Goal: Transaction & Acquisition: Book appointment/travel/reservation

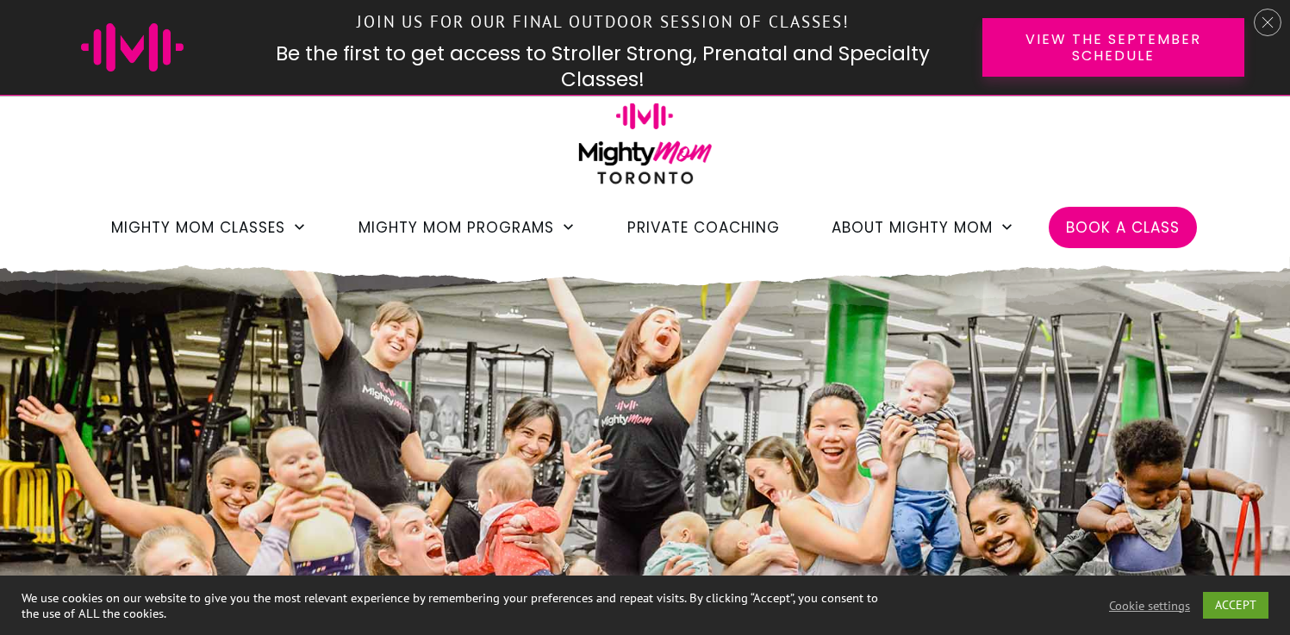
scroll to position [122, 0]
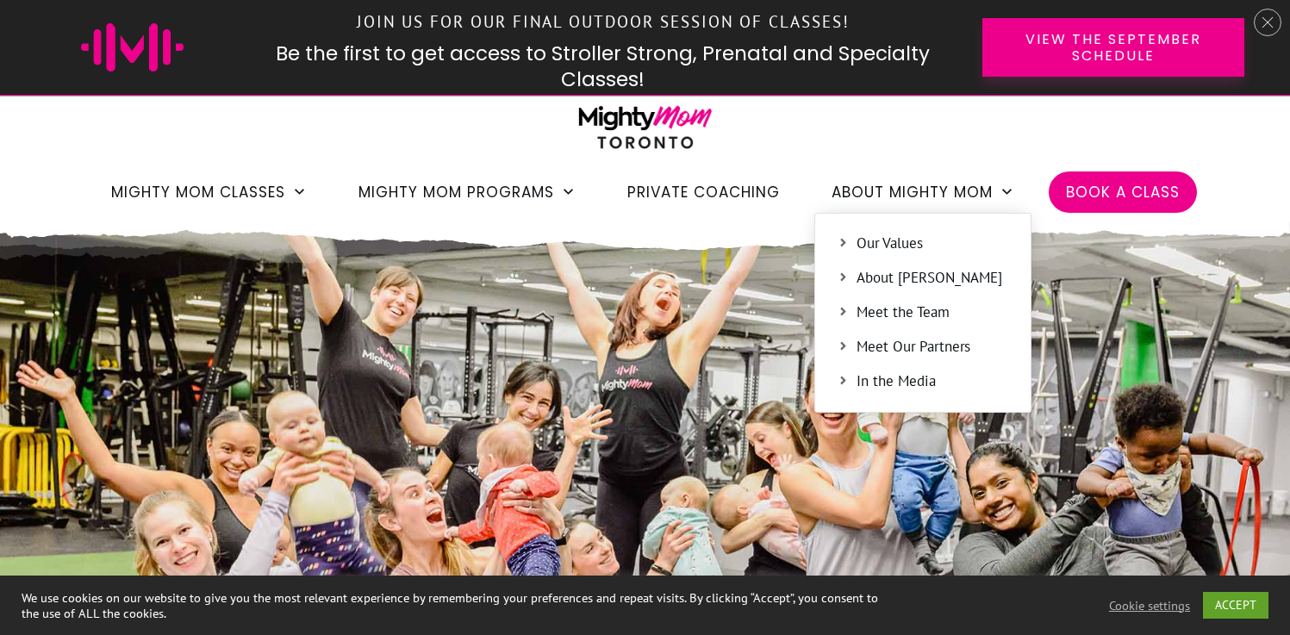
click at [913, 279] on span "About [PERSON_NAME]" at bounding box center [933, 278] width 153 height 22
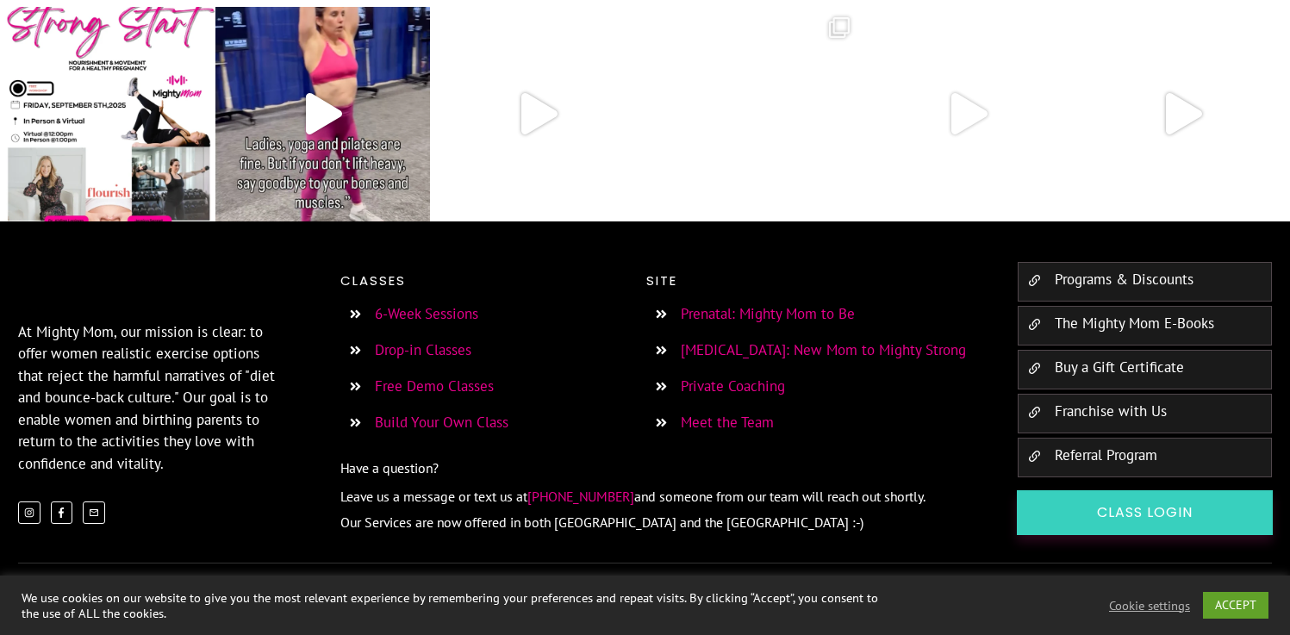
scroll to position [4410, 0]
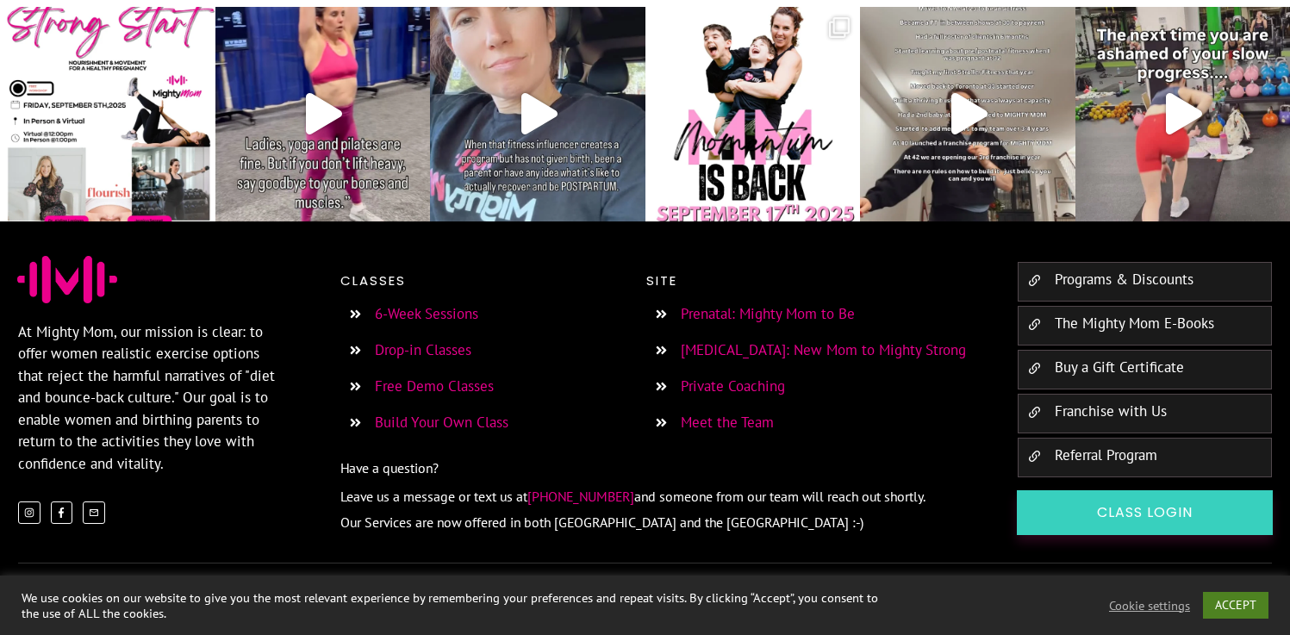
click at [1237, 611] on link "ACCEPT" at bounding box center [1235, 605] width 65 height 27
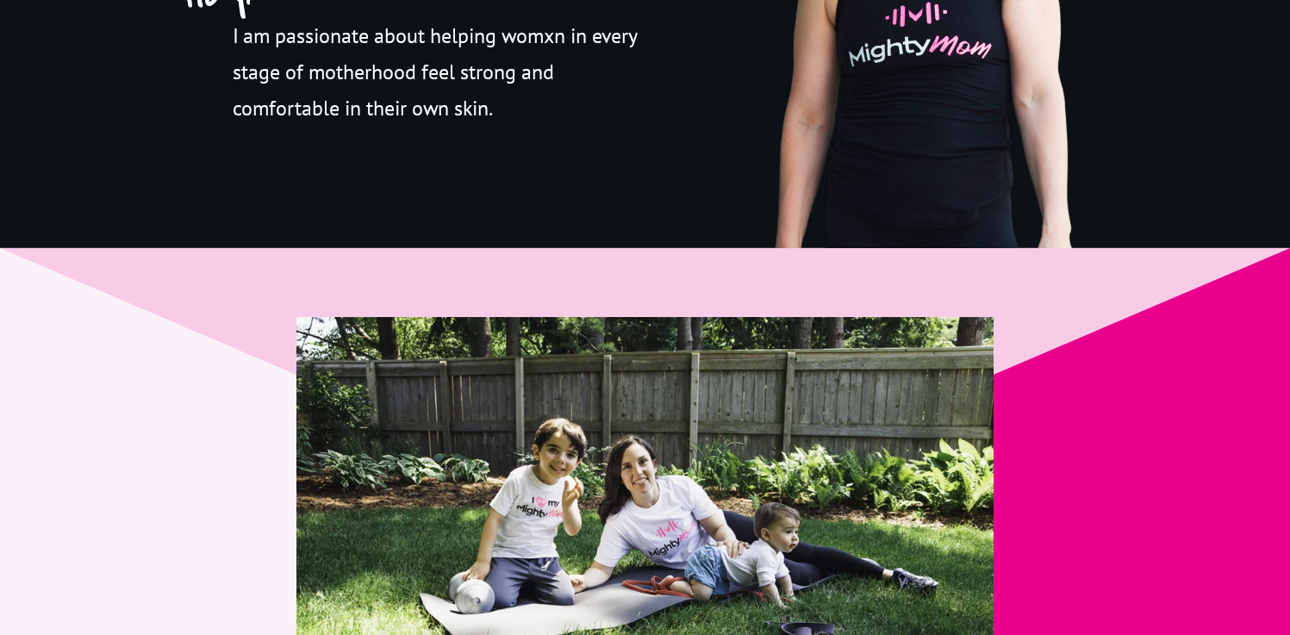
scroll to position [0, 0]
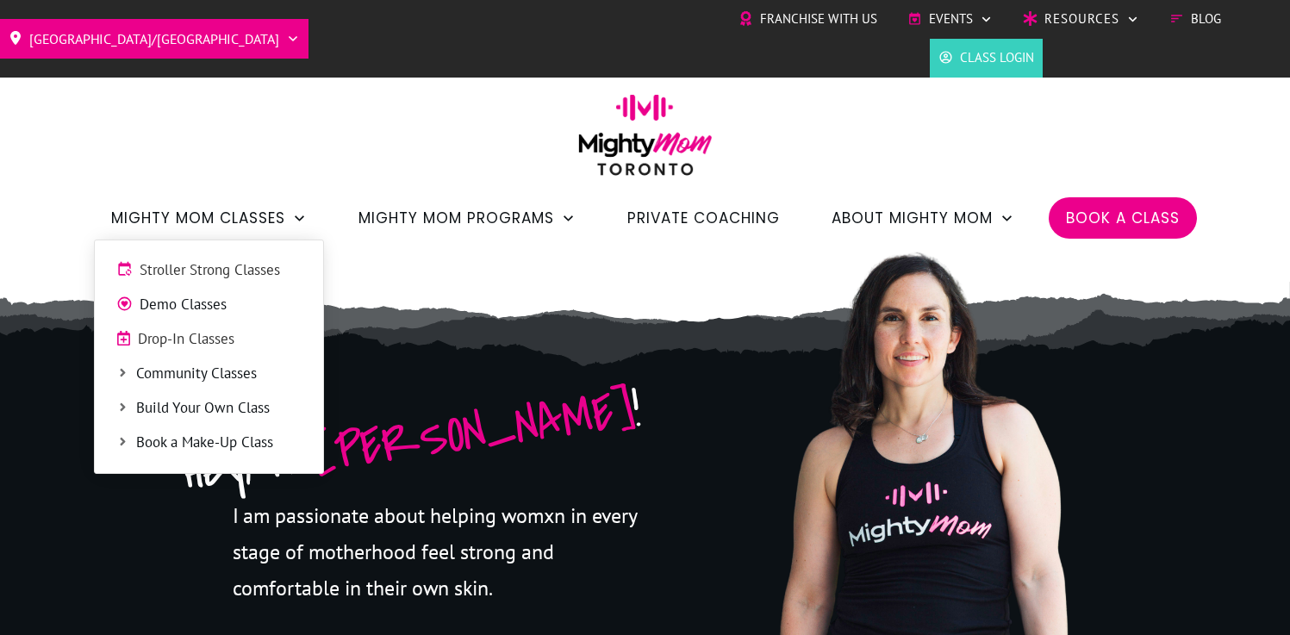
click at [247, 278] on span "Stroller Strong Classes" at bounding box center [221, 270] width 162 height 22
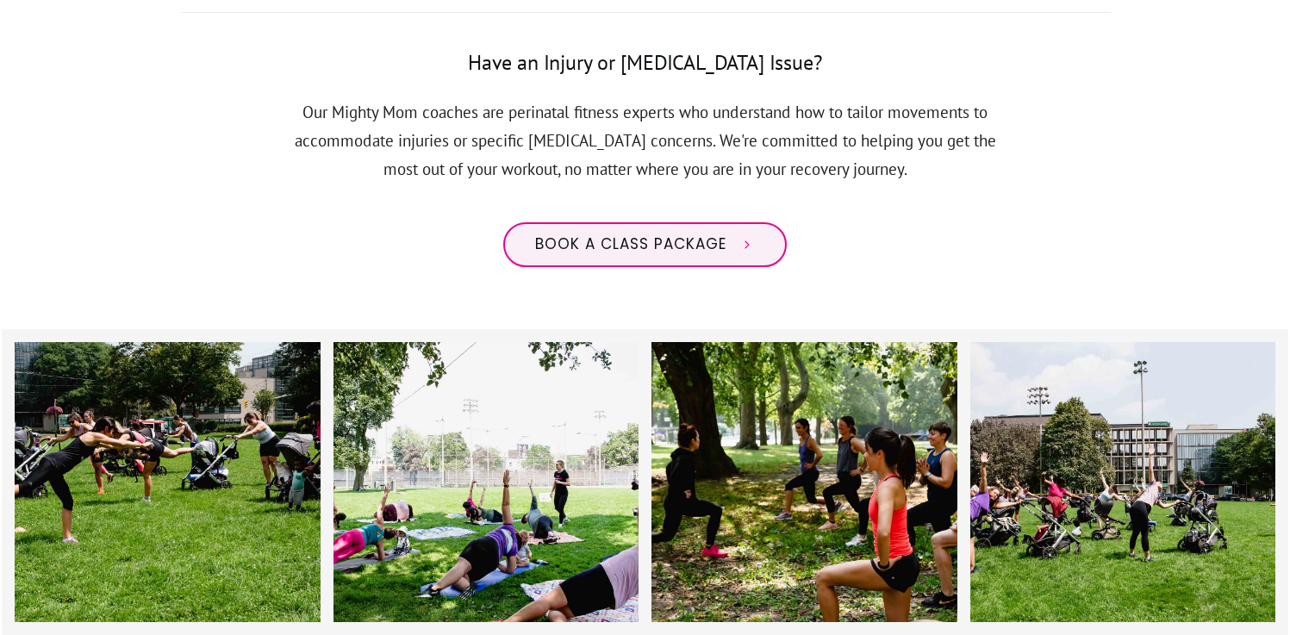
scroll to position [1518, 0]
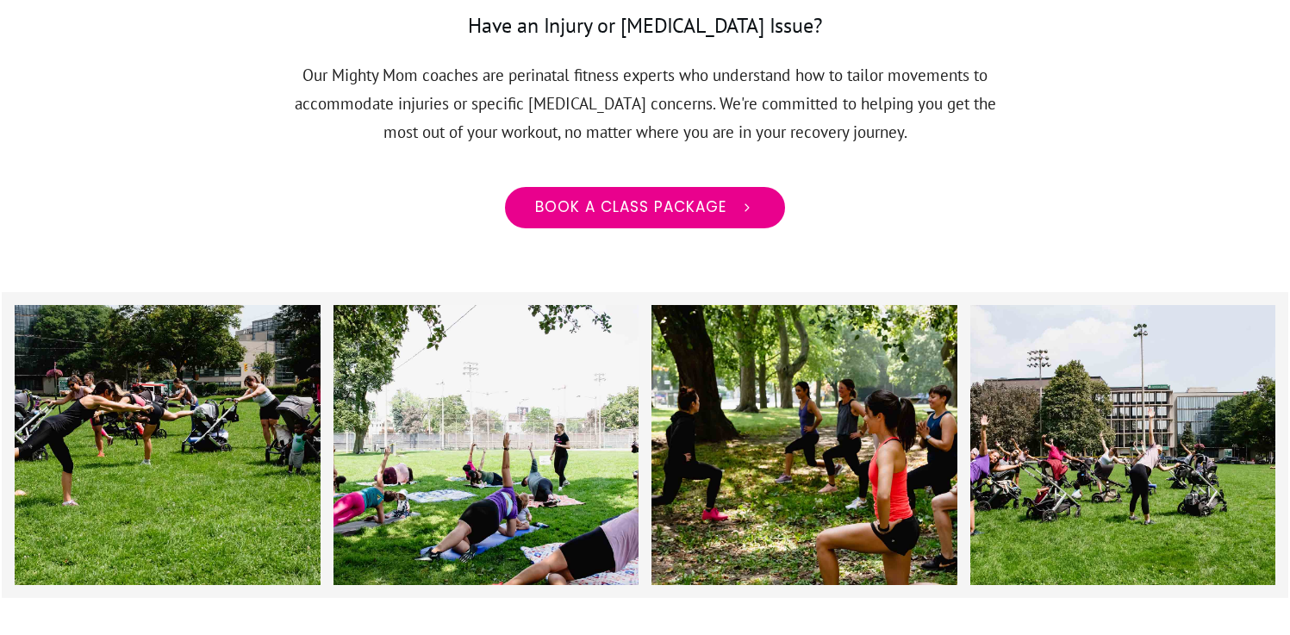
click at [575, 198] on span "Book a class package" at bounding box center [630, 207] width 191 height 19
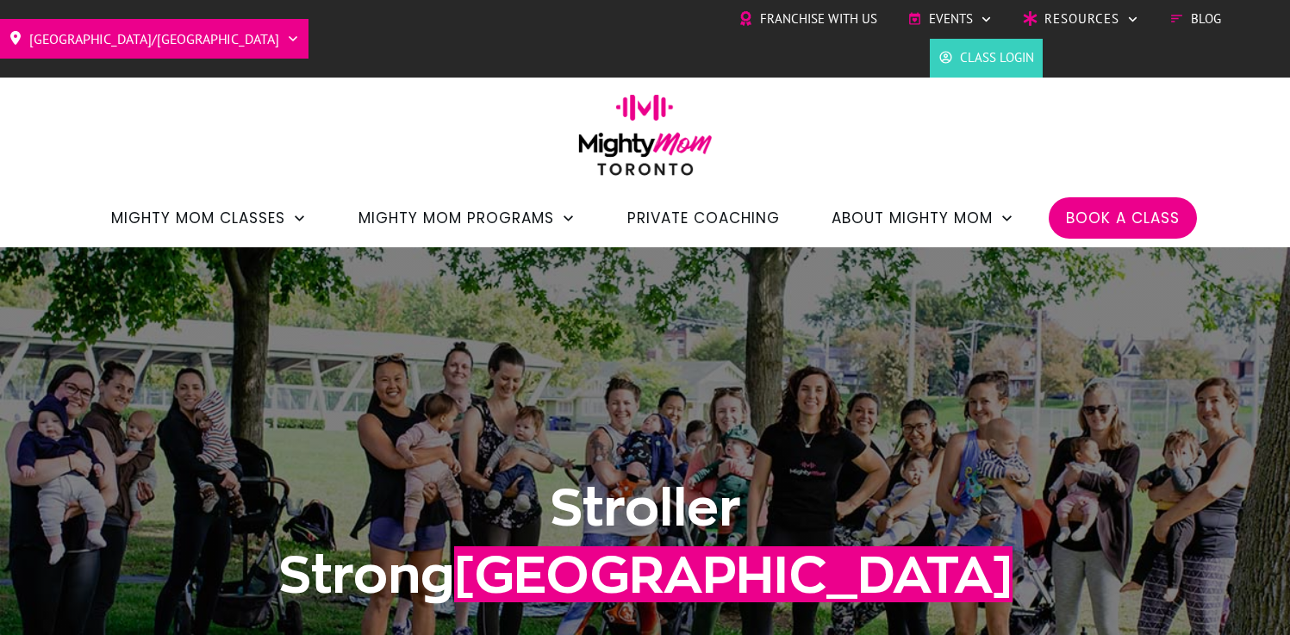
scroll to position [1518, 0]
